Goal: Check status: Check status

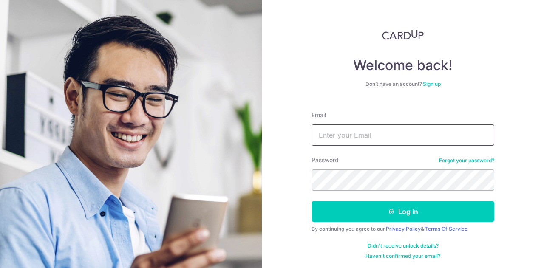
click at [362, 142] on input "Email" at bounding box center [403, 135] width 183 height 21
type input "[EMAIL_ADDRESS][DOMAIN_NAME]"
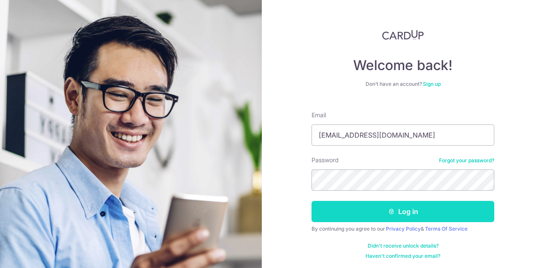
click at [396, 210] on button "Log in" at bounding box center [403, 211] width 183 height 21
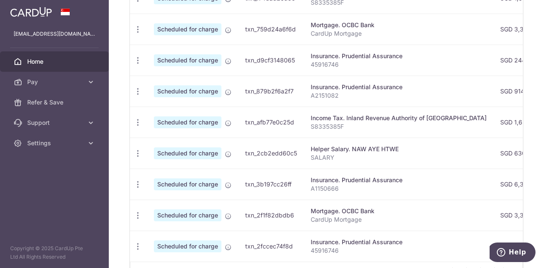
scroll to position [389, 0]
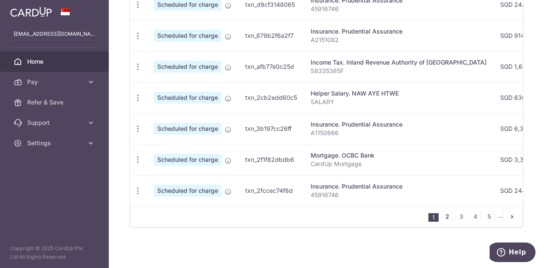
click at [442, 217] on link "2" at bounding box center [447, 217] width 10 height 10
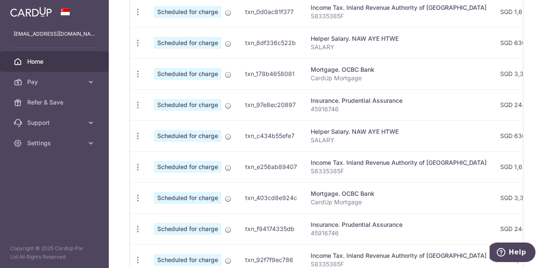
scroll to position [362, 0]
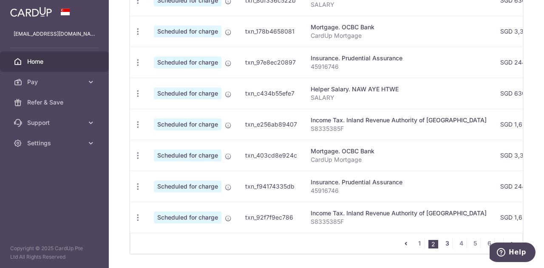
click at [445, 244] on link "3" at bounding box center [447, 244] width 10 height 10
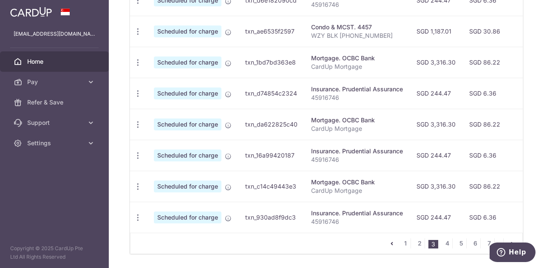
scroll to position [389, 0]
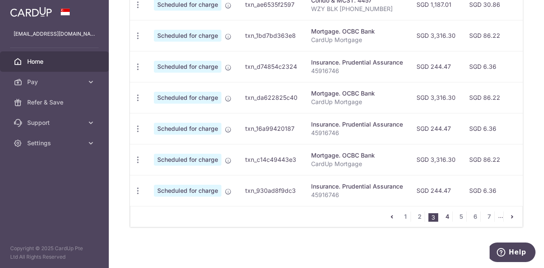
click at [442, 217] on link "4" at bounding box center [447, 217] width 10 height 10
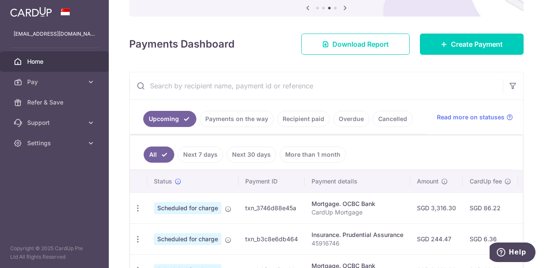
scroll to position [49, 0]
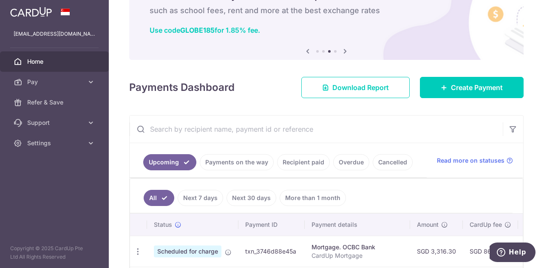
click at [239, 162] on link "Payments on the way" at bounding box center [237, 162] width 74 height 16
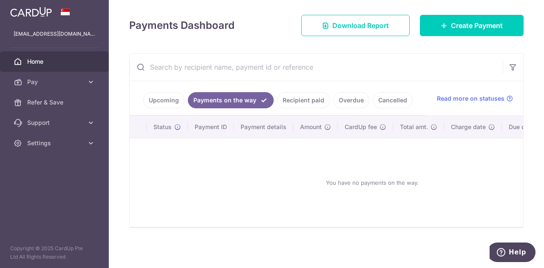
click at [307, 98] on link "Recipient paid" at bounding box center [303, 100] width 53 height 16
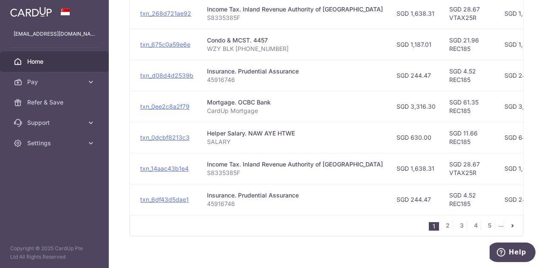
scroll to position [354, 0]
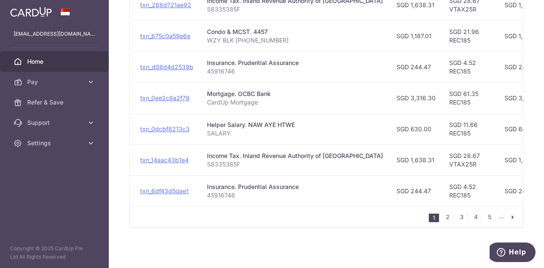
click at [390, 202] on td "SGD 244.47" at bounding box center [416, 191] width 53 height 31
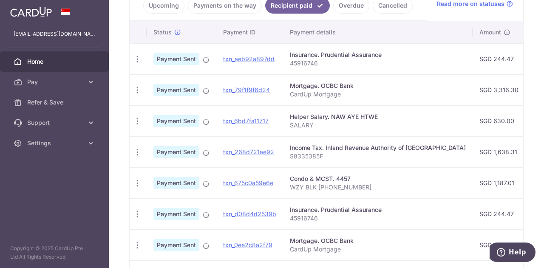
scroll to position [184, 0]
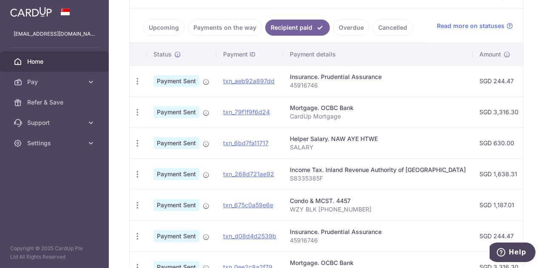
click at [147, 25] on link "Upcoming" at bounding box center [163, 28] width 41 height 16
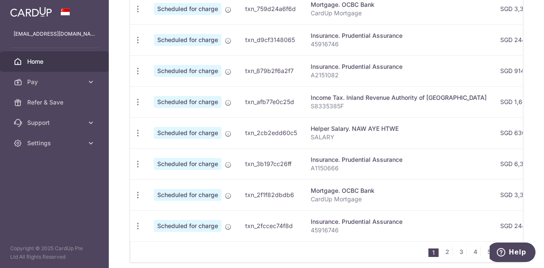
scroll to position [389, 0]
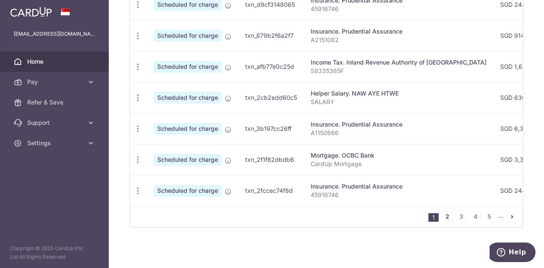
click at [443, 215] on link "2" at bounding box center [447, 217] width 10 height 10
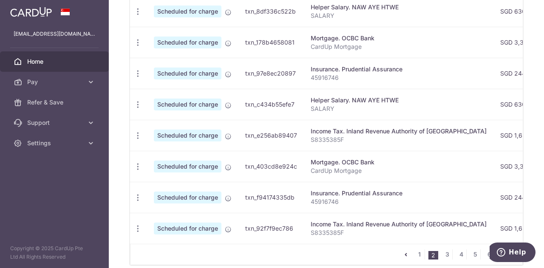
scroll to position [362, 0]
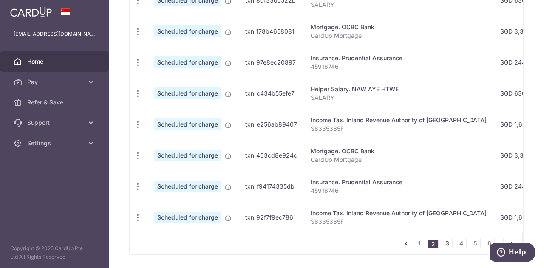
click at [443, 242] on link "3" at bounding box center [447, 244] width 10 height 10
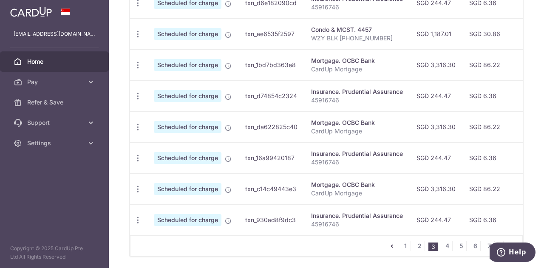
scroll to position [389, 0]
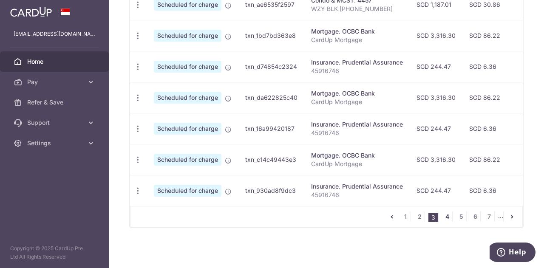
click at [443, 215] on link "4" at bounding box center [447, 217] width 10 height 10
click at [442, 217] on link "5" at bounding box center [447, 217] width 10 height 10
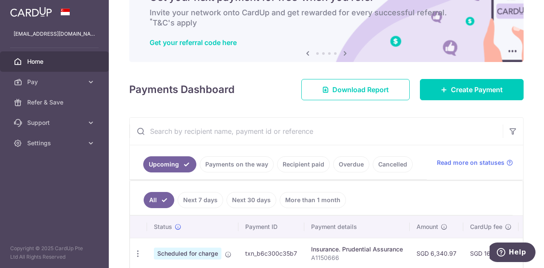
scroll to position [22, 0]
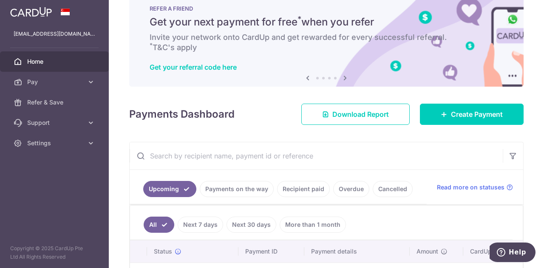
click at [349, 188] on link "Overdue" at bounding box center [351, 189] width 36 height 16
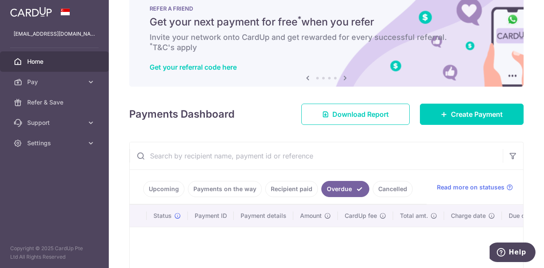
click at [380, 191] on link "Cancelled" at bounding box center [393, 189] width 40 height 16
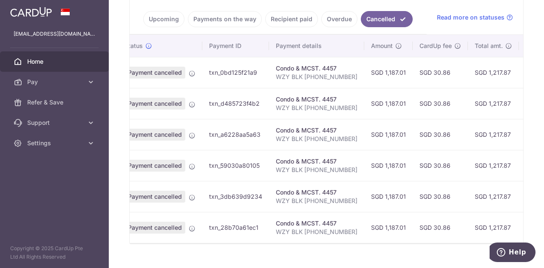
scroll to position [0, 0]
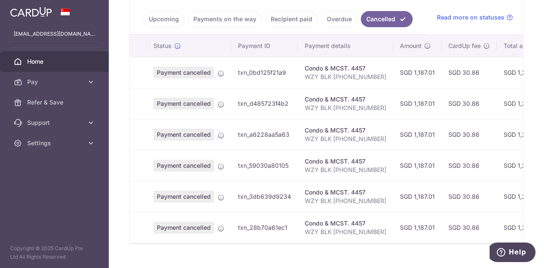
click at [156, 18] on link "Upcoming" at bounding box center [163, 19] width 41 height 16
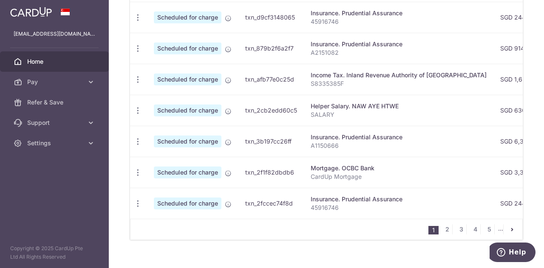
scroll to position [389, 0]
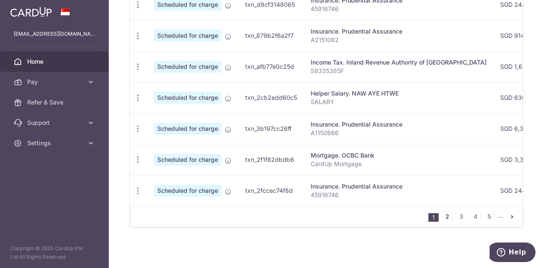
click at [445, 216] on link "2" at bounding box center [447, 217] width 10 height 10
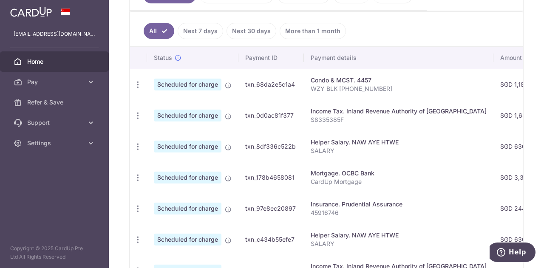
scroll to position [150, 0]
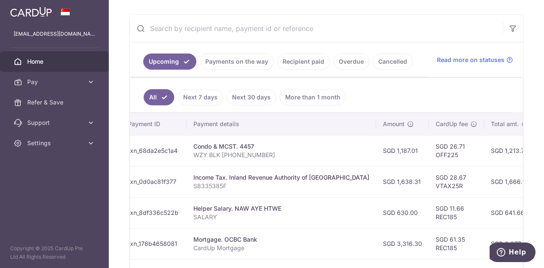
drag, startPoint x: 379, startPoint y: 153, endPoint x: 544, endPoint y: 161, distance: 164.8
click at [544, 161] on div "× Pause Schedule Pause all future payments in this series Pause just this one p…" at bounding box center [326, 134] width 435 height 268
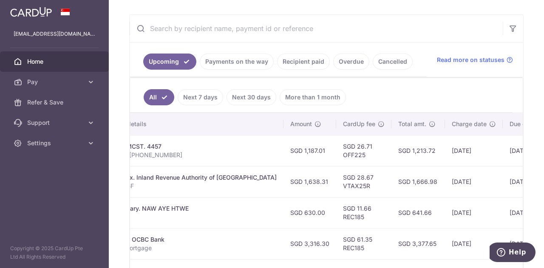
click at [467, 148] on td "[DATE]" at bounding box center [474, 150] width 58 height 31
click at [385, 62] on link "Cancelled" at bounding box center [393, 62] width 40 height 16
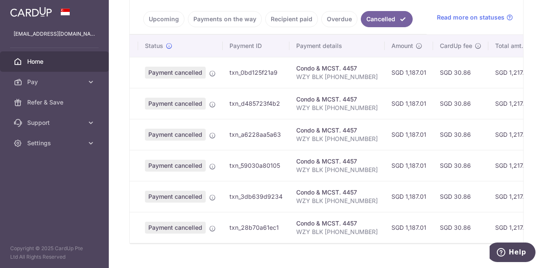
scroll to position [0, 0]
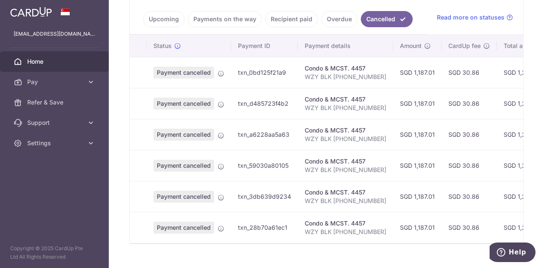
click at [159, 11] on link "Upcoming" at bounding box center [163, 19] width 41 height 16
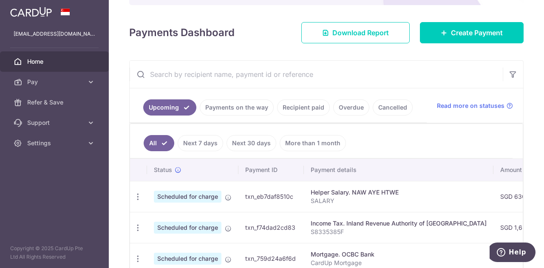
scroll to position [91, 0]
